Goal: Information Seeking & Learning: Learn about a topic

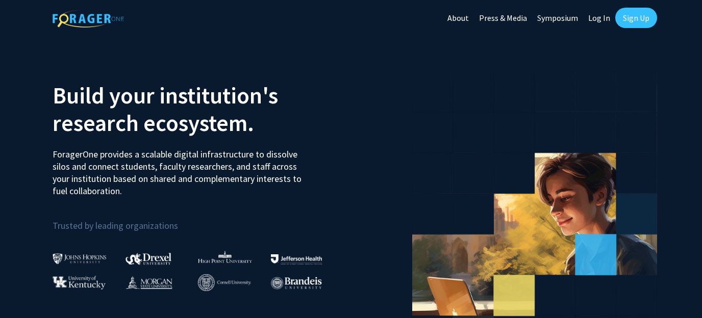
click at [603, 18] on link "Log In" at bounding box center [599, 18] width 32 height 36
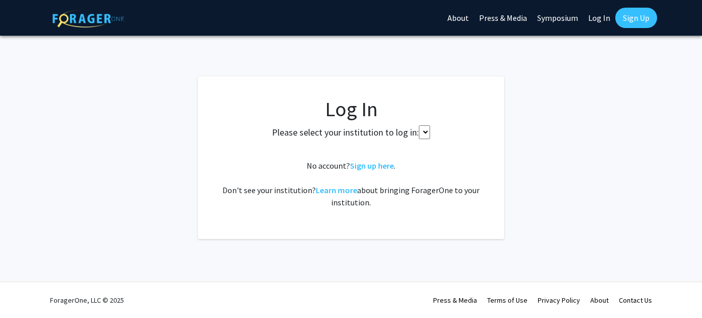
select select
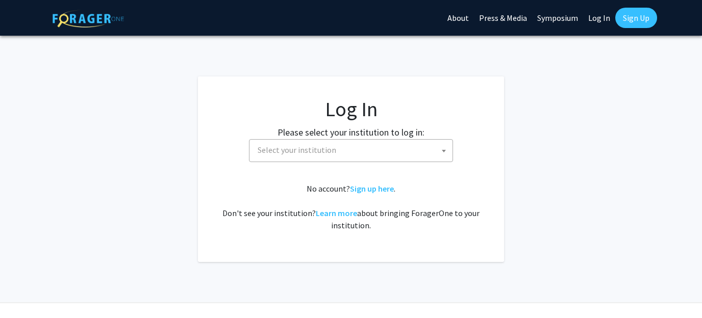
click at [346, 145] on span "Select your institution" at bounding box center [352, 150] width 199 height 21
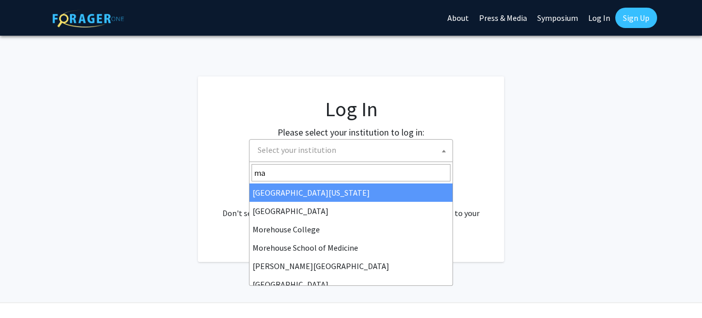
type input "mar"
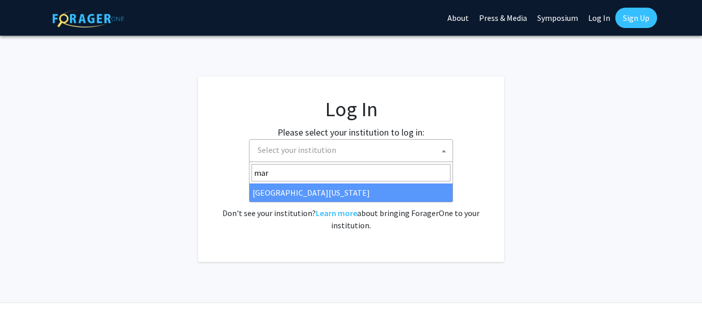
select select "31"
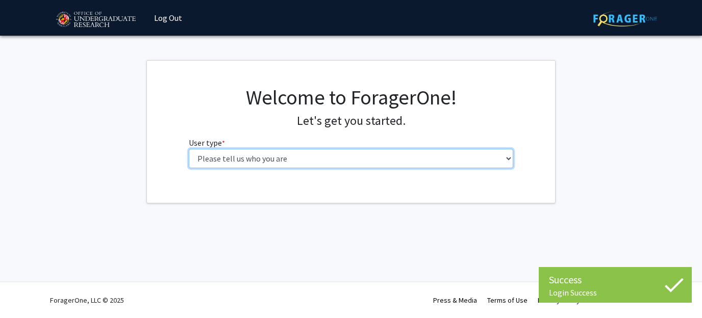
click at [189, 149] on select "Please tell us who you are Undergraduate Student Master's Student Doctoral Cand…" at bounding box center [351, 158] width 325 height 19
select select "1: undergrad"
click option "Undergraduate Student" at bounding box center [0, 0] width 0 height 0
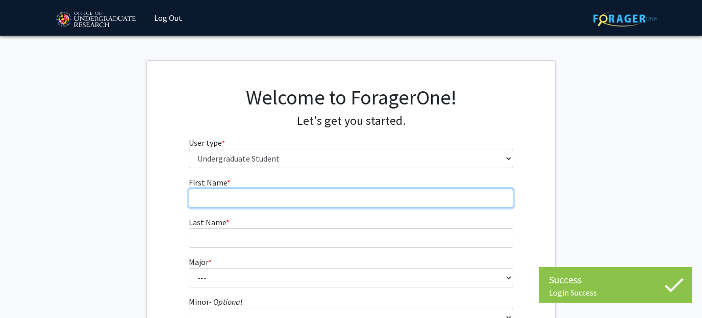
click at [256, 194] on input "First Name * required" at bounding box center [351, 198] width 325 height 19
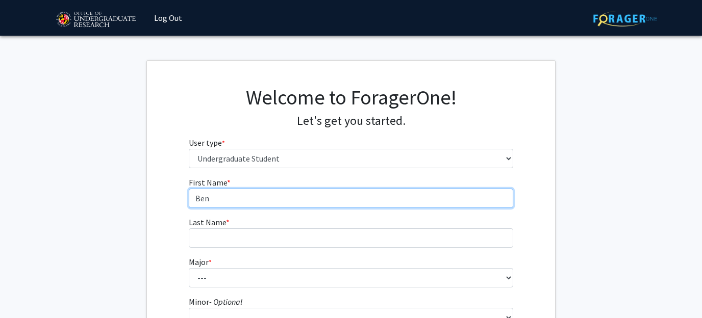
type input "Ben"
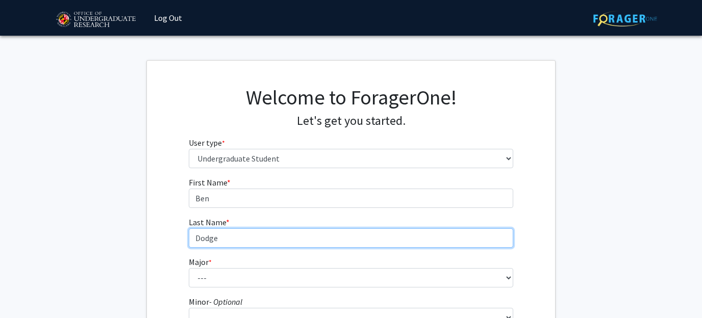
type input "Dodge"
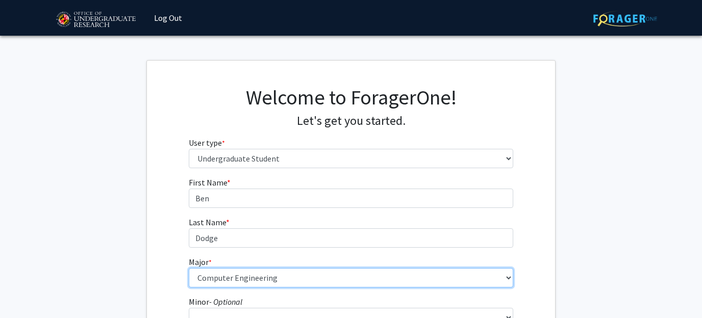
select select "28: 2329"
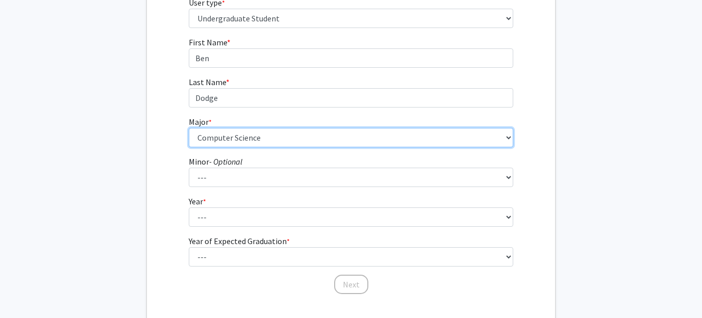
scroll to position [203, 0]
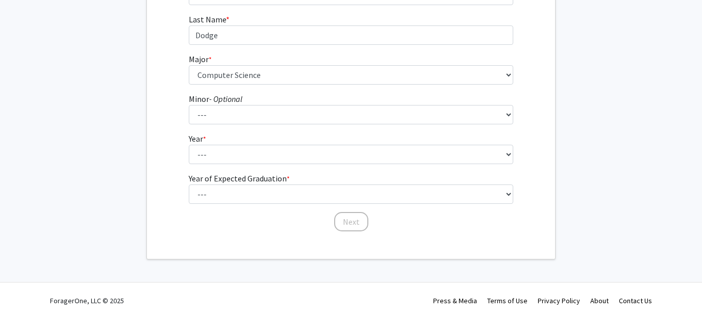
click at [206, 172] on label "Year of Expected Graduation * required" at bounding box center [239, 178] width 101 height 12
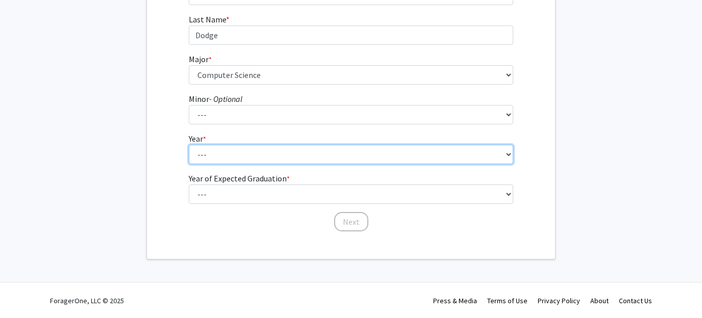
click at [206, 164] on select "--- First-year Sophomore Junior Senior Postbaccalaureate Certificate" at bounding box center [351, 154] width 325 height 19
click at [189, 145] on select "--- First-year Sophomore Junior Senior Postbaccalaureate Certificate" at bounding box center [351, 154] width 325 height 19
select select "3: junior"
click option "Junior" at bounding box center [0, 0] width 0 height 0
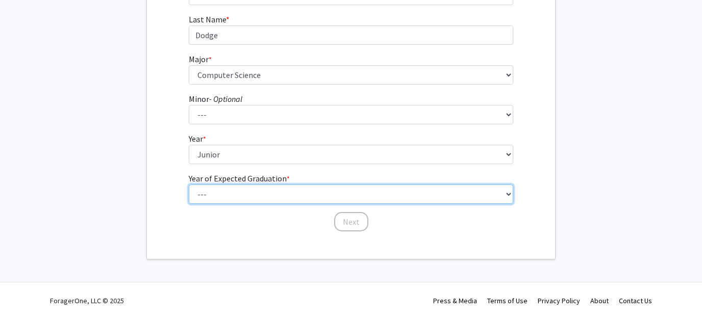
click at [189, 185] on select "--- 2025 2026 2027 2028 2029 2030 2031 2032 2033 2034" at bounding box center [351, 194] width 325 height 19
select select "3: 2027"
click option "2027" at bounding box center [0, 0] width 0 height 0
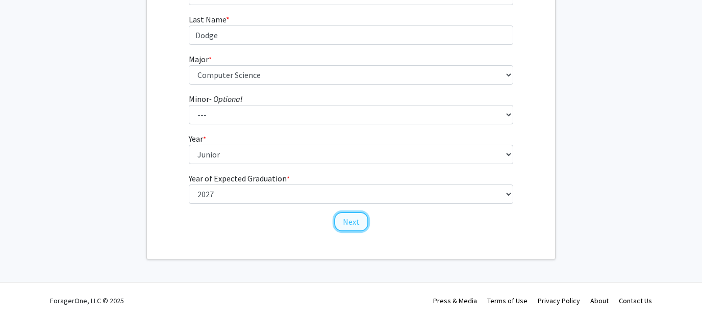
click at [341, 216] on button "Next" at bounding box center [351, 221] width 34 height 19
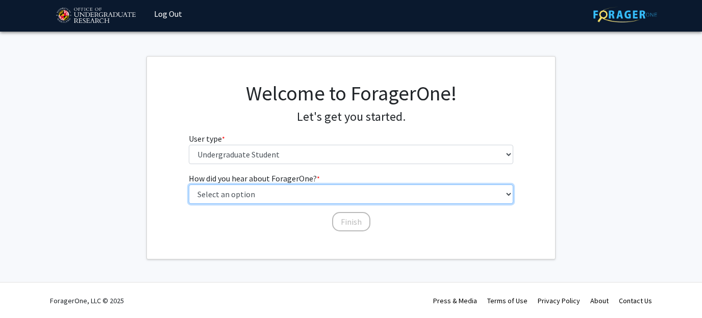
click at [189, 185] on select "Select an option Peer/student recommendation Faculty/staff recommendation Unive…" at bounding box center [351, 194] width 325 height 19
select select "3: university_website"
click option "University website" at bounding box center [0, 0] width 0 height 0
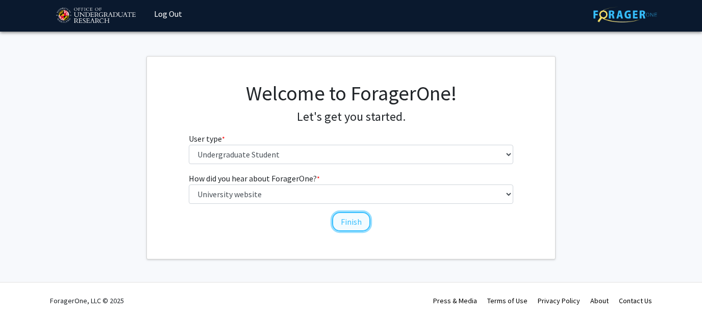
click at [336, 221] on button "Finish" at bounding box center [351, 221] width 38 height 19
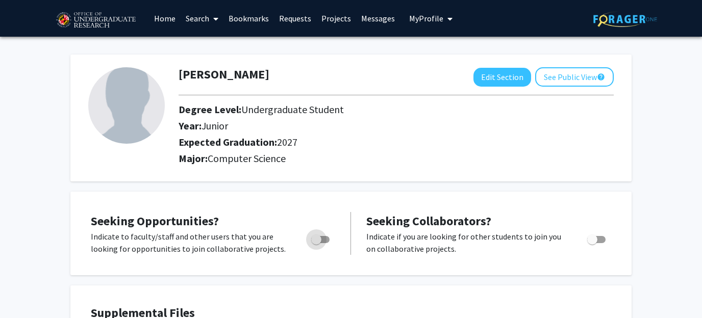
click at [310, 237] on label "Toggle" at bounding box center [318, 240] width 22 height 12
click at [316, 243] on input "Are you actively seeking opportunities?" at bounding box center [316, 243] width 1 height 1
checkbox input "true"
click at [344, 24] on link "Projects" at bounding box center [336, 19] width 40 height 36
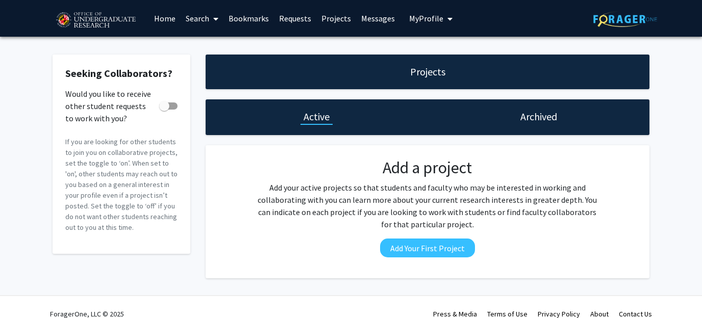
click at [206, 17] on link "Search" at bounding box center [202, 19] width 43 height 36
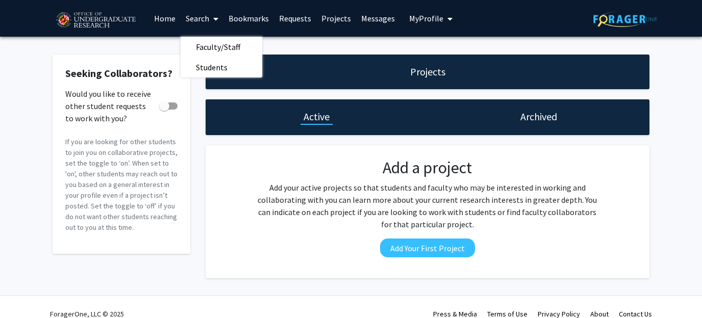
click at [231, 19] on link "Bookmarks" at bounding box center [248, 19] width 50 height 36
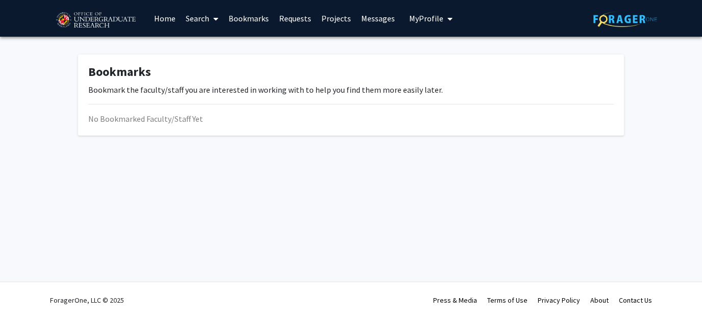
click at [164, 17] on link "Home" at bounding box center [165, 19] width 32 height 36
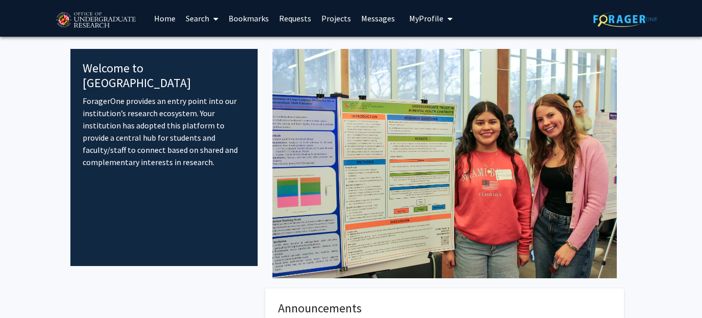
click at [325, 17] on link "Projects" at bounding box center [336, 19] width 40 height 36
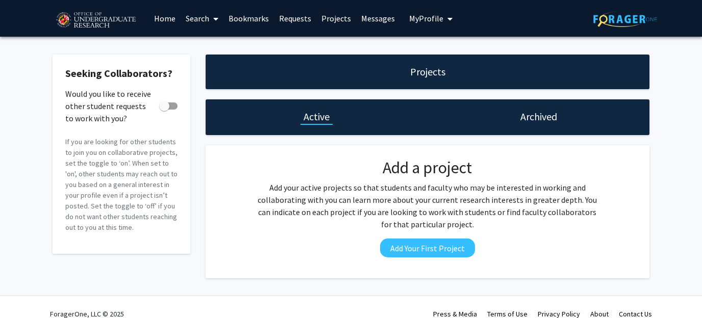
click at [214, 22] on span at bounding box center [213, 19] width 9 height 36
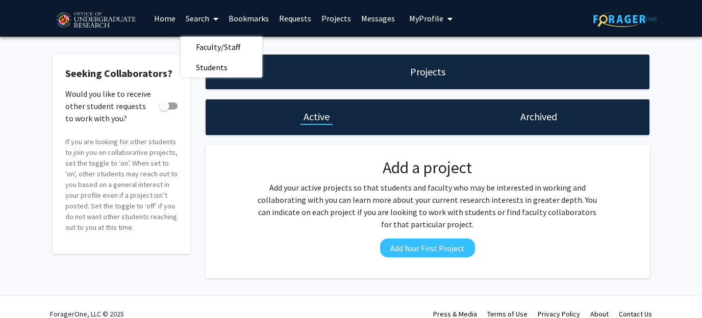
click at [236, 20] on link "Bookmarks" at bounding box center [248, 19] width 50 height 36
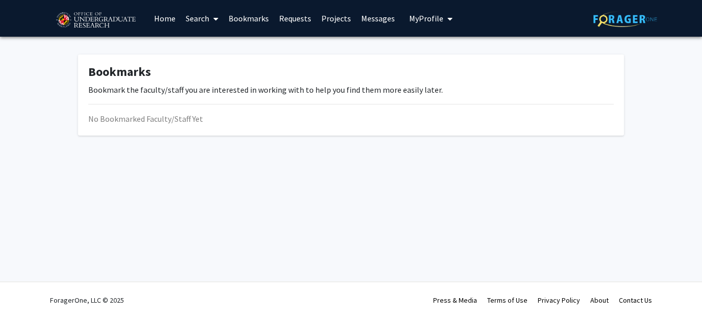
click at [205, 15] on link "Search" at bounding box center [202, 19] width 43 height 36
click at [199, 52] on span "Faculty/Staff" at bounding box center [218, 47] width 75 height 20
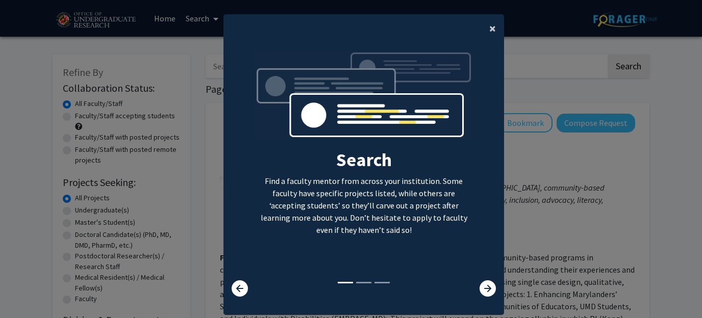
click at [490, 27] on span "×" at bounding box center [492, 28] width 7 height 16
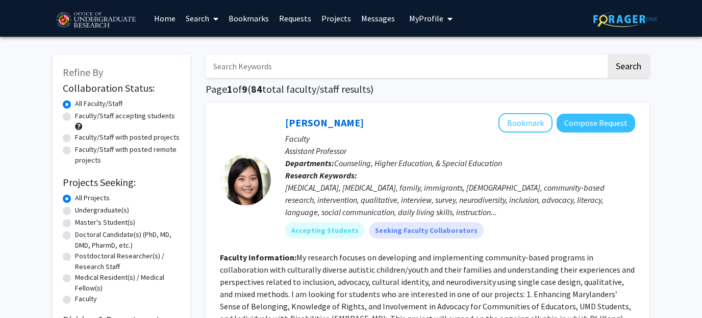
click at [243, 69] on input "Search Keywords" at bounding box center [406, 66] width 400 height 23
type input "systems"
click at [607, 55] on button "Search" at bounding box center [628, 66] width 42 height 23
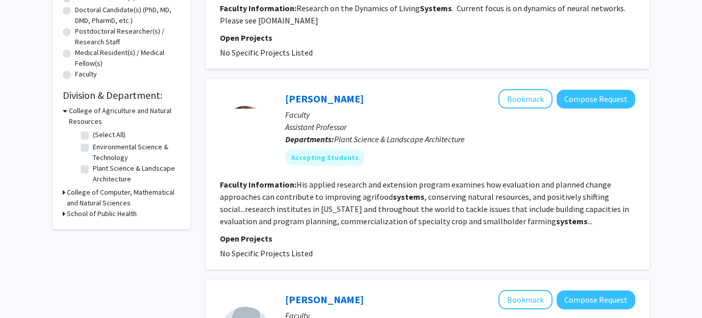
scroll to position [272, 0]
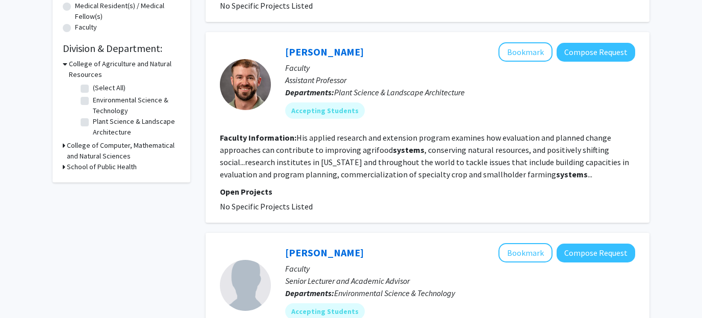
click at [135, 148] on h3 "College of Computer, Mathematical and Natural Sciences" at bounding box center [123, 150] width 113 height 21
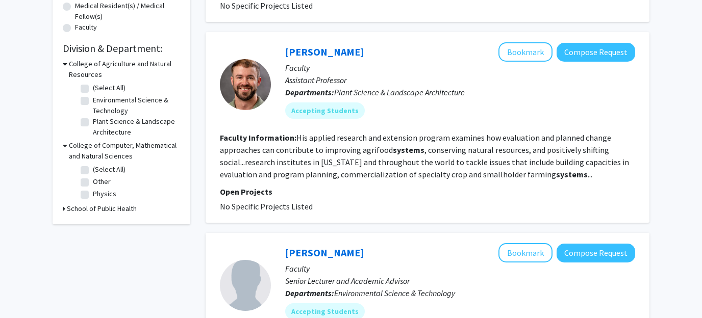
click at [105, 211] on h3 "School of Public Health" at bounding box center [102, 208] width 70 height 11
click at [106, 189] on label "Physics" at bounding box center [104, 194] width 23 height 11
click at [99, 189] on input "Physics" at bounding box center [96, 192] width 7 height 7
checkbox input "true"
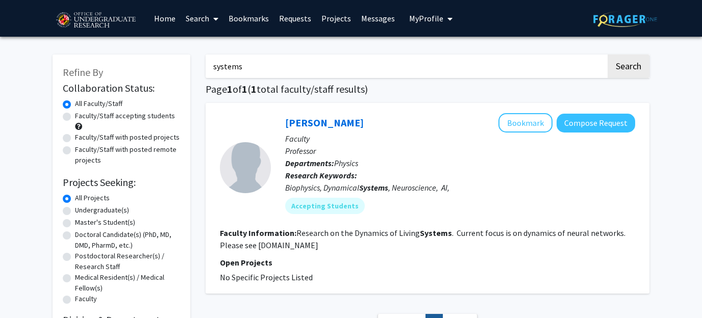
click at [250, 64] on input "systems" at bounding box center [406, 66] width 400 height 23
click at [607, 55] on button "Search" at bounding box center [628, 66] width 42 height 23
checkbox input "false"
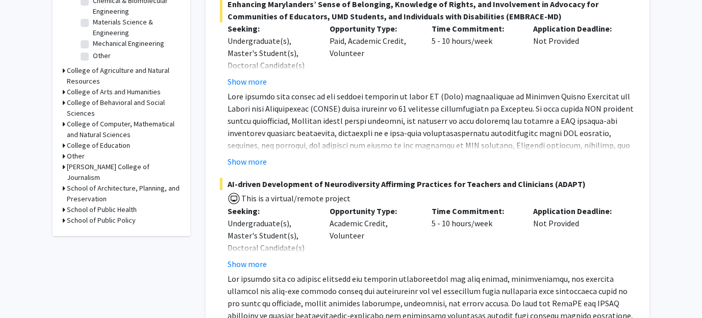
scroll to position [340, 0]
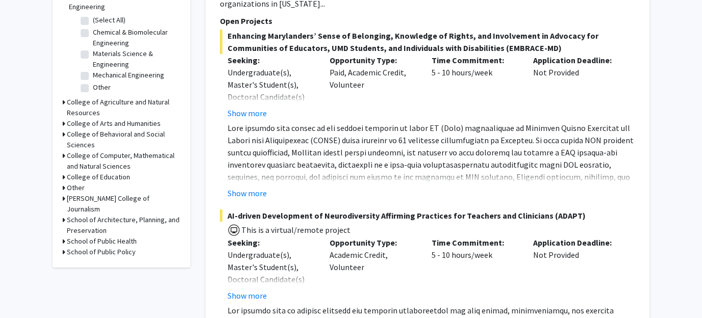
click at [127, 150] on h3 "College of Computer, Mathematical and Natural Sciences" at bounding box center [123, 160] width 113 height 21
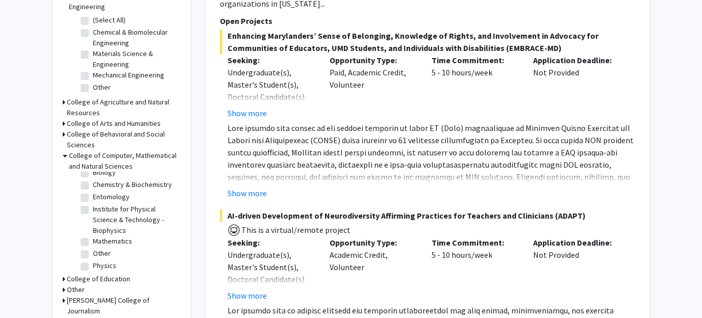
scroll to position [55, 0]
click at [104, 259] on label "Physics" at bounding box center [104, 264] width 23 height 11
click at [99, 259] on input "Physics" at bounding box center [96, 262] width 7 height 7
checkbox input "true"
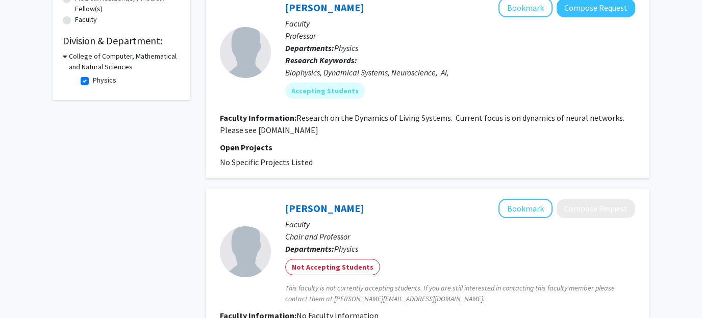
scroll to position [272, 0]
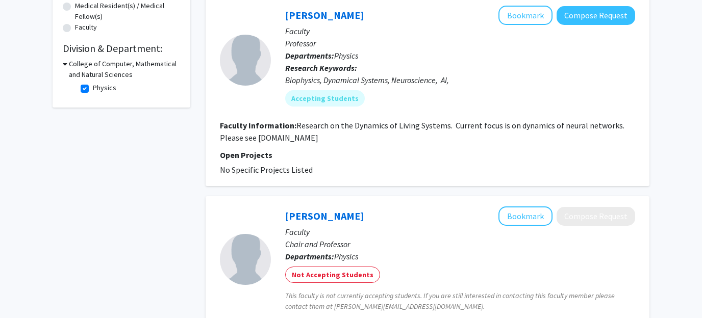
click at [271, 139] on fg-read-more "Research on the Dynamics of Living Systems. Current focus is on dynamics of neu…" at bounding box center [422, 131] width 404 height 22
drag, startPoint x: 271, startPoint y: 139, endPoint x: 313, endPoint y: 135, distance: 42.5
click at [313, 135] on fg-read-more "Research on the Dynamics of Living Systems. Current focus is on dynamics of neu…" at bounding box center [422, 131] width 404 height 22
